Goal: Information Seeking & Learning: Learn about a topic

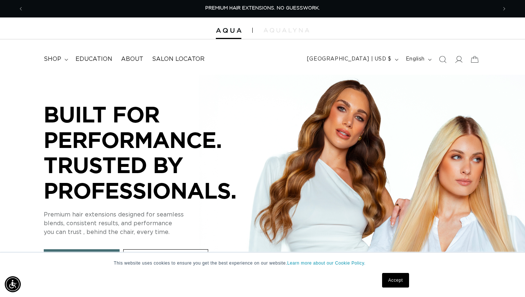
click at [389, 281] on link "Accept" at bounding box center [395, 280] width 27 height 15
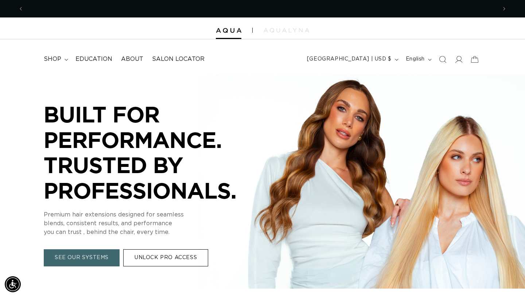
scroll to position [0, 473]
click at [462, 58] on icon at bounding box center [458, 59] width 8 height 8
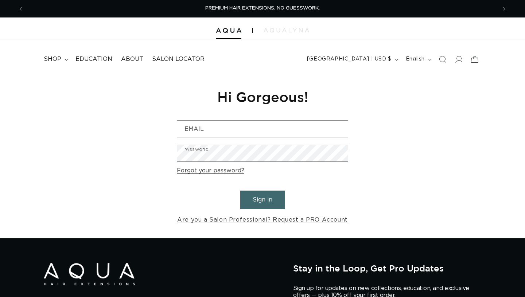
click at [262, 117] on div "Reset your password We will send you an email to reset your password Email Subm…" at bounding box center [262, 157] width 182 height 164
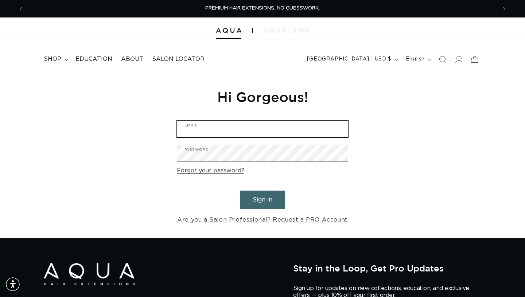
click at [258, 124] on input "Email" at bounding box center [262, 129] width 171 height 16
type input "samanthaedwards2019@gmail.com"
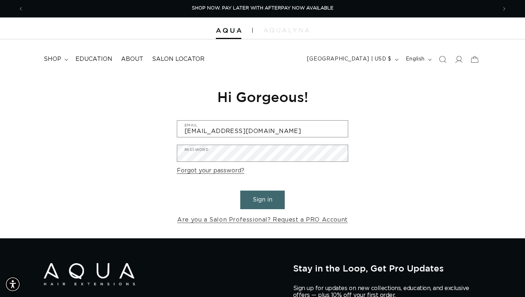
scroll to position [0, 946]
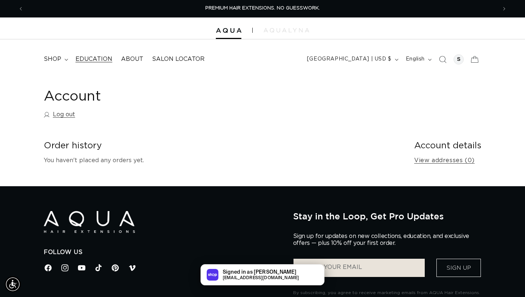
click at [103, 60] on span "Education" at bounding box center [93, 59] width 37 height 8
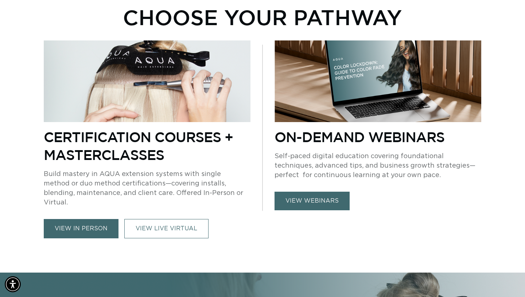
scroll to position [295, 0]
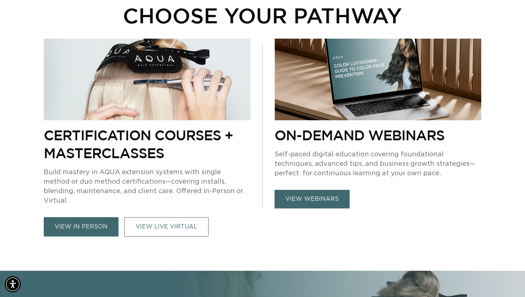
click at [88, 217] on link "view in person" at bounding box center [81, 226] width 75 height 19
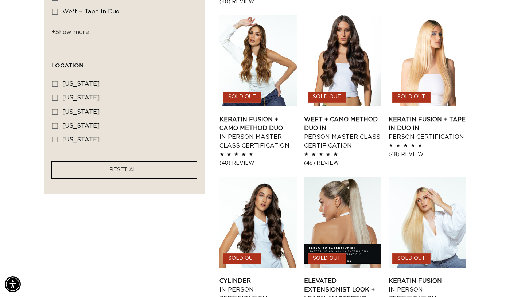
scroll to position [563, 0]
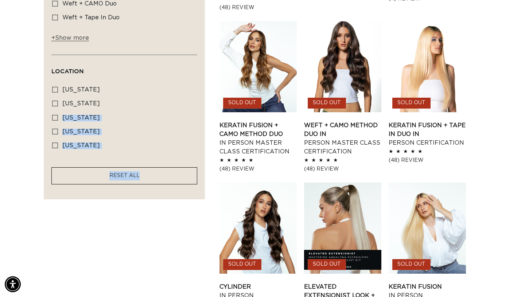
drag, startPoint x: 178, startPoint y: 179, endPoint x: 195, endPoint y: 110, distance: 70.5
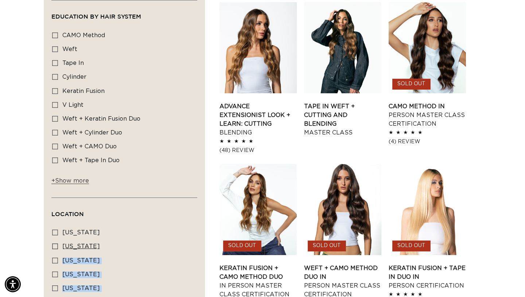
scroll to position [0, 473]
click at [129, 70] on label "Tape In Tape In (1 product)" at bounding box center [122, 63] width 140 height 14
click at [58, 66] on input "Tape In Tape In (1 product)" at bounding box center [55, 63] width 6 height 6
checkbox input "true"
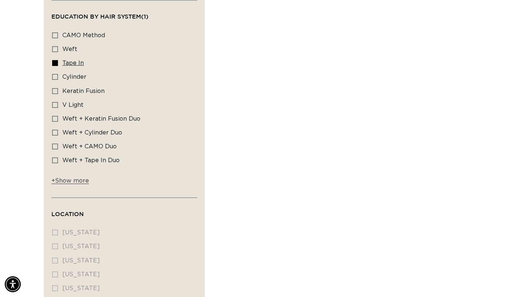
click at [74, 66] on span "Tape In" at bounding box center [72, 63] width 21 height 6
click at [58, 66] on input "Tape In Tape In (1 product)" at bounding box center [55, 63] width 6 height 6
checkbox input "false"
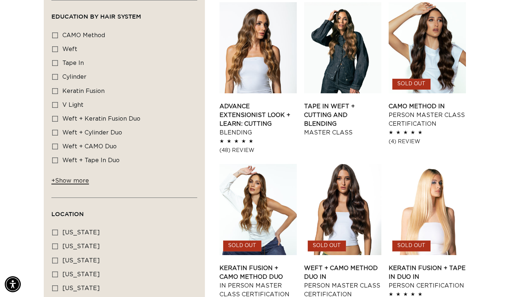
click at [78, 183] on span "+ Show more" at bounding box center [70, 181] width 38 height 6
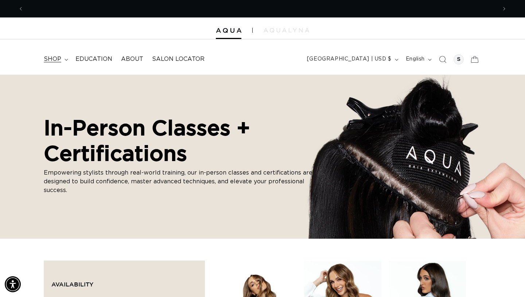
scroll to position [0, 473]
click at [102, 61] on span "Education" at bounding box center [93, 59] width 37 height 8
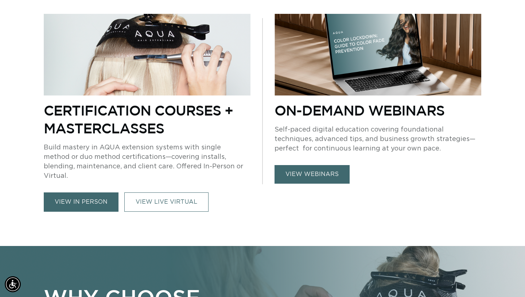
scroll to position [0, 473]
click at [325, 174] on link "view webinars" at bounding box center [311, 174] width 75 height 19
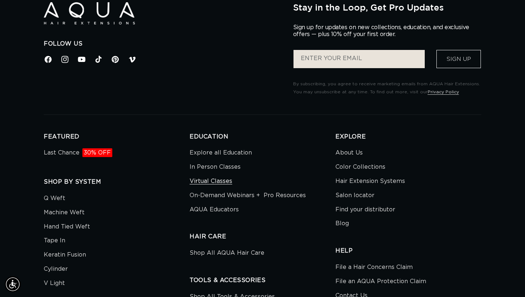
scroll to position [0, 946]
click at [208, 186] on link "Virtual Classes" at bounding box center [210, 181] width 43 height 14
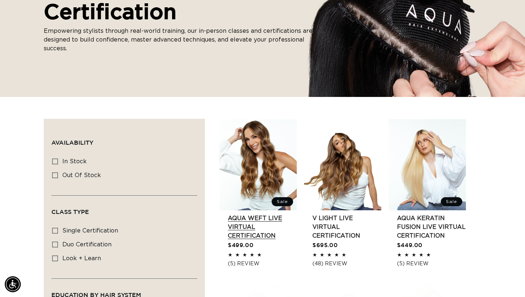
click at [235, 217] on link "AQUA Weft LIVE VIRTUAL Certification" at bounding box center [262, 227] width 69 height 26
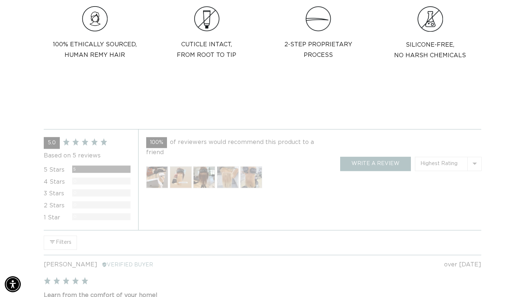
scroll to position [460, 0]
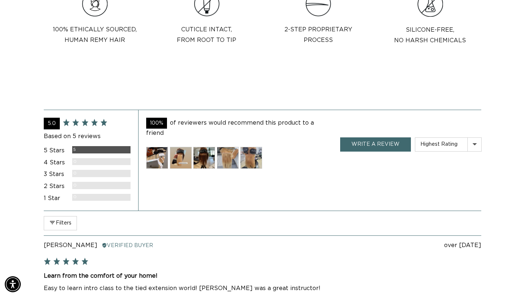
click at [154, 150] on img at bounding box center [157, 158] width 22 height 22
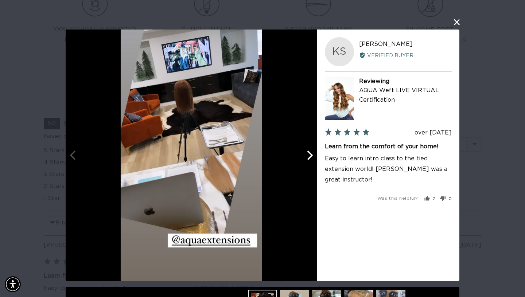
scroll to position [0, 946]
click at [304, 158] on button "Next" at bounding box center [309, 155] width 16 height 16
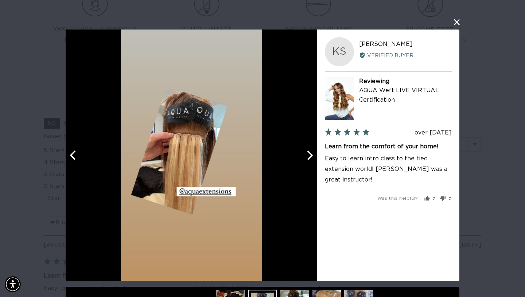
scroll to position [0, 0]
click at [304, 158] on button "Next" at bounding box center [309, 155] width 16 height 16
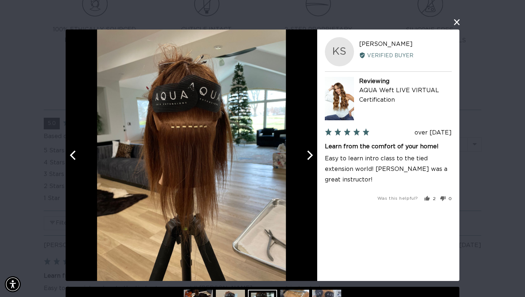
scroll to position [0, 473]
click at [305, 157] on icon "Next" at bounding box center [308, 154] width 9 height 9
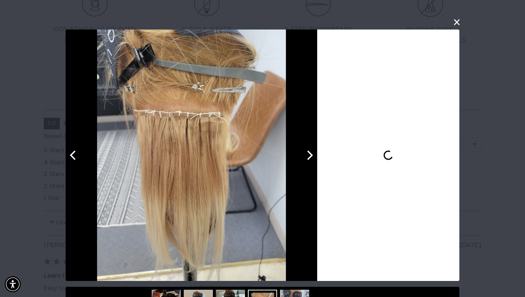
click at [305, 157] on icon "Next" at bounding box center [308, 154] width 9 height 9
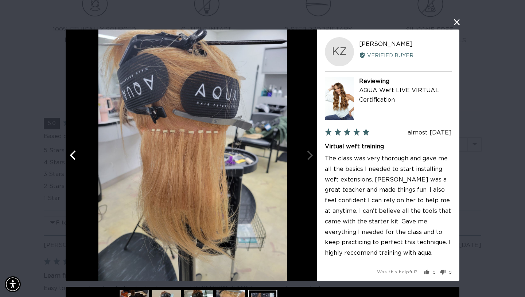
scroll to position [0, 946]
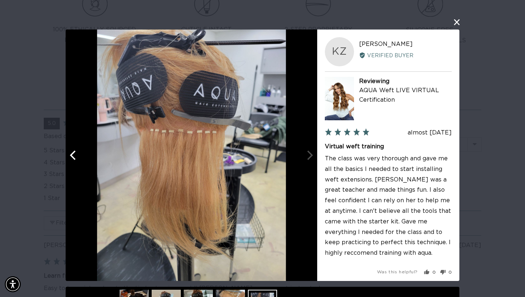
click at [309, 158] on div at bounding box center [191, 155] width 251 height 251
click at [458, 22] on button "close this modal window" at bounding box center [456, 22] width 9 height 9
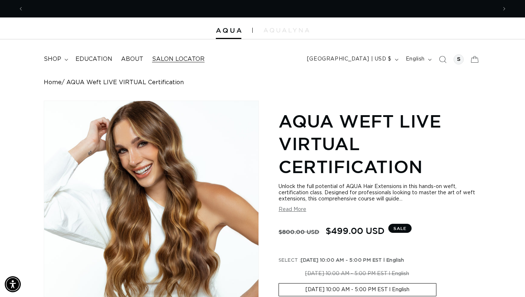
scroll to position [0, 473]
click at [23, 7] on span "Previous announcement" at bounding box center [20, 8] width 7 height 7
click at [23, 9] on span "Previous announcement" at bounding box center [20, 8] width 7 height 7
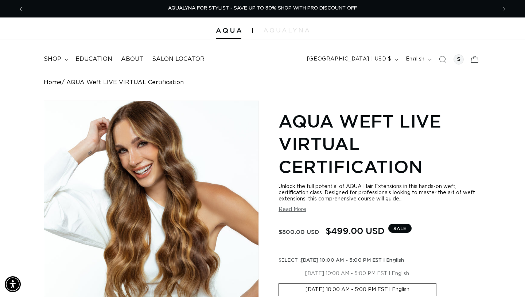
click at [23, 9] on span "Previous announcement" at bounding box center [20, 8] width 7 height 7
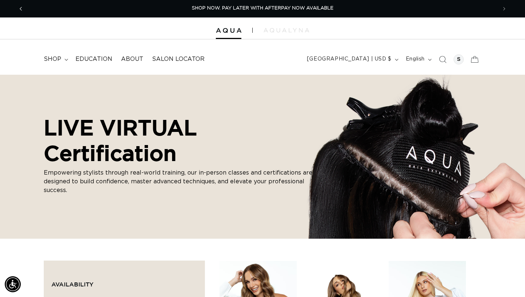
click at [26, 7] on button "Previous announcement" at bounding box center [21, 9] width 16 height 14
click at [21, 5] on icon "Previous announcement" at bounding box center [21, 9] width 3 height 8
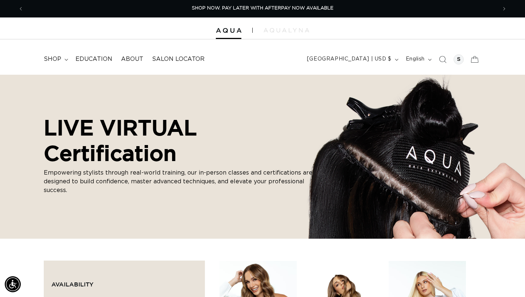
click at [283, 33] on div at bounding box center [262, 28] width 525 height 22
click at [134, 58] on span "About" at bounding box center [132, 59] width 22 height 8
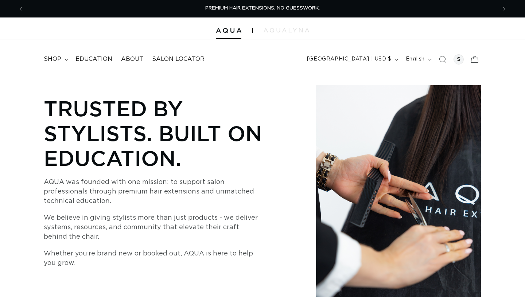
click at [105, 61] on span "Education" at bounding box center [93, 59] width 37 height 8
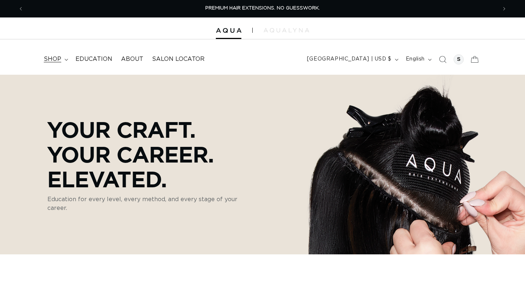
click at [67, 55] on summary "shop" at bounding box center [55, 59] width 32 height 16
